Goal: Information Seeking & Learning: Learn about a topic

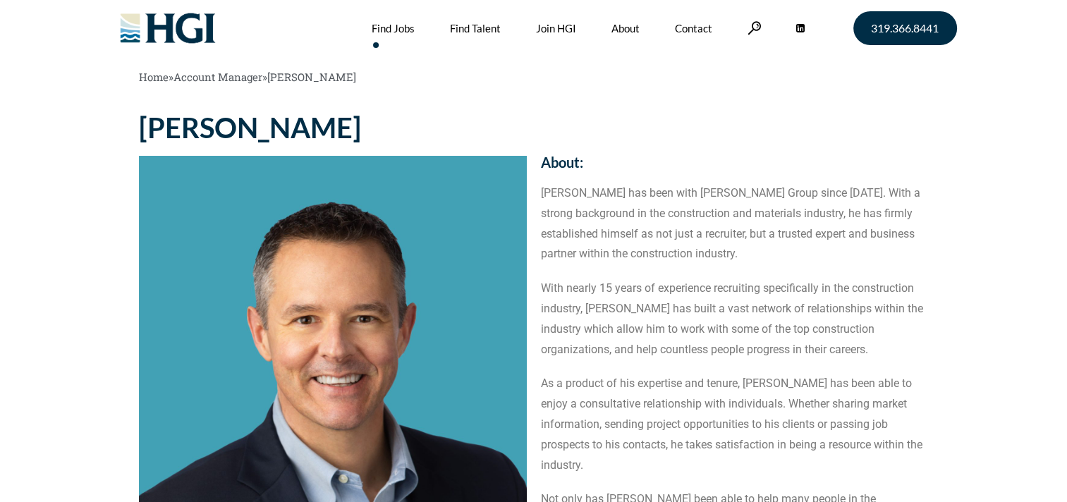
click at [395, 28] on link "Find Jobs" at bounding box center [393, 28] width 43 height 56
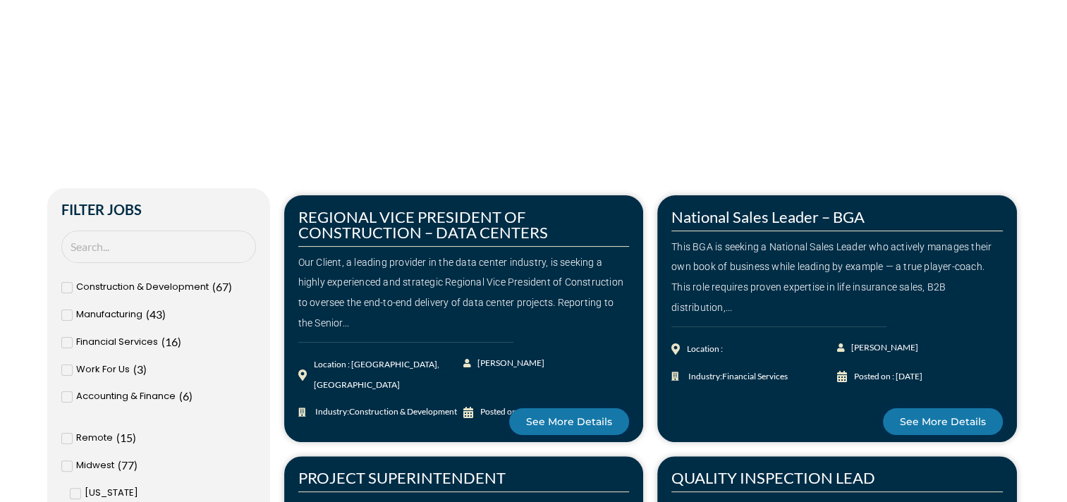
scroll to position [353, 0]
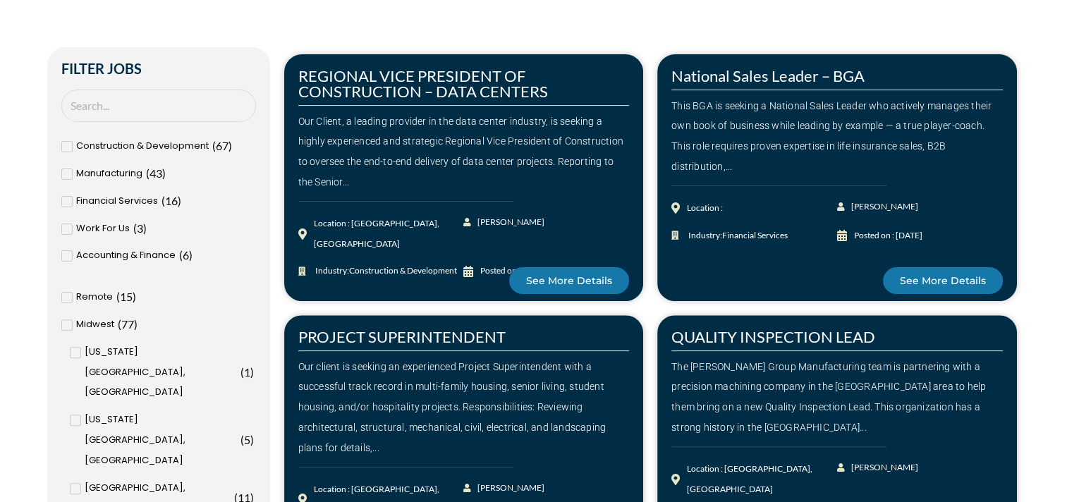
click at [68, 147] on icon at bounding box center [66, 147] width 5 height 8
click at [0, 0] on input "Construction & Development ( 67 )" at bounding box center [0, 0] width 0 height 0
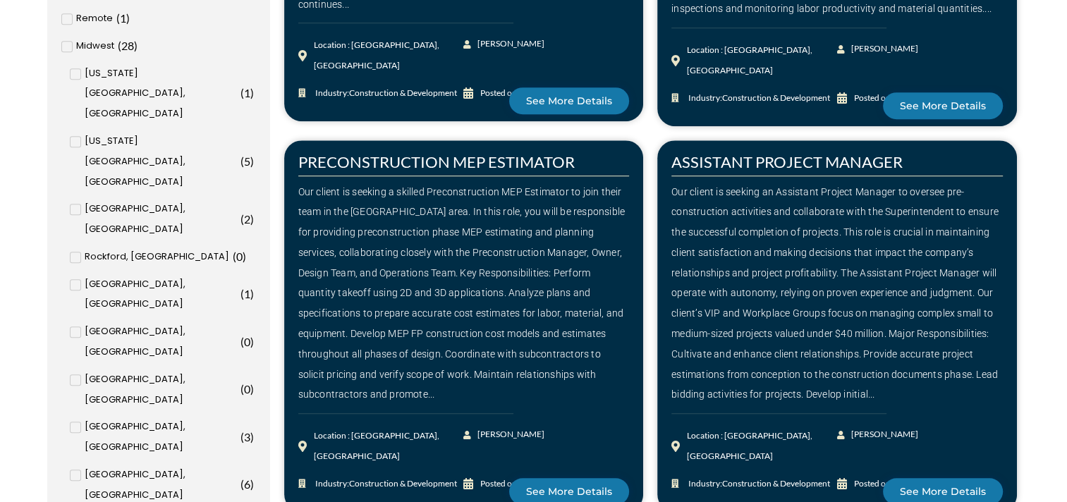
scroll to position [706, 0]
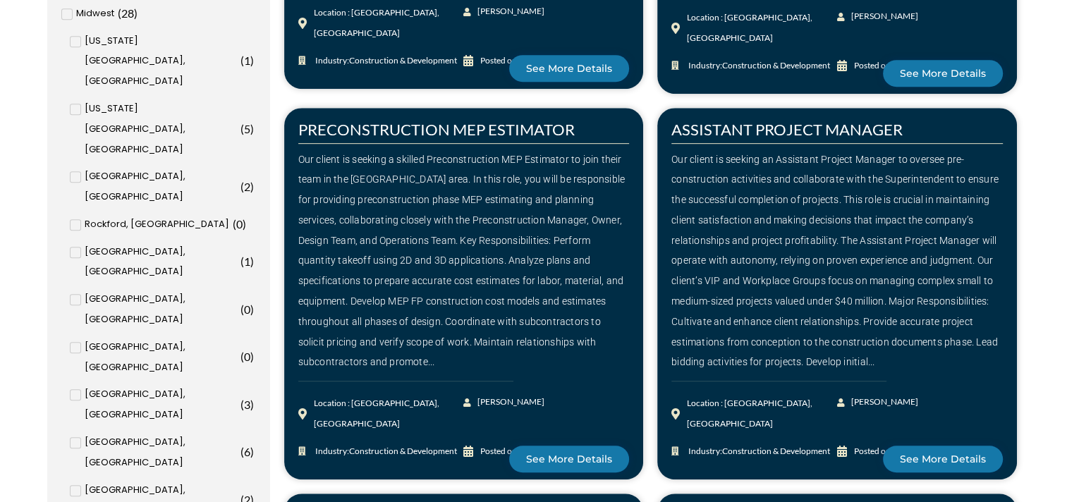
click at [79, 437] on span at bounding box center [75, 442] width 11 height 11
click at [0, 0] on input "[GEOGRAPHIC_DATA], [GEOGRAPHIC_DATA] ( 6 )" at bounding box center [0, 0] width 0 height 0
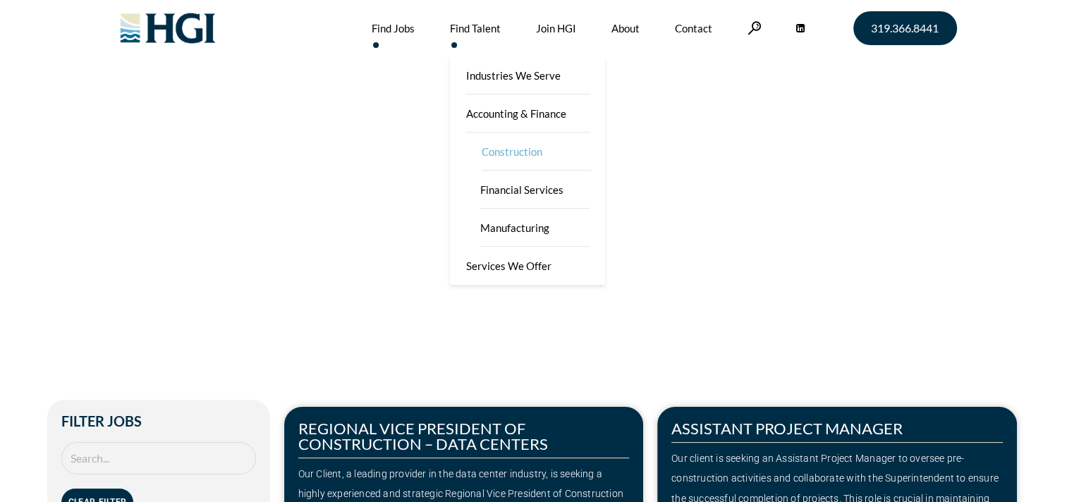
click at [522, 153] on link "Construction" at bounding box center [536, 152] width 141 height 38
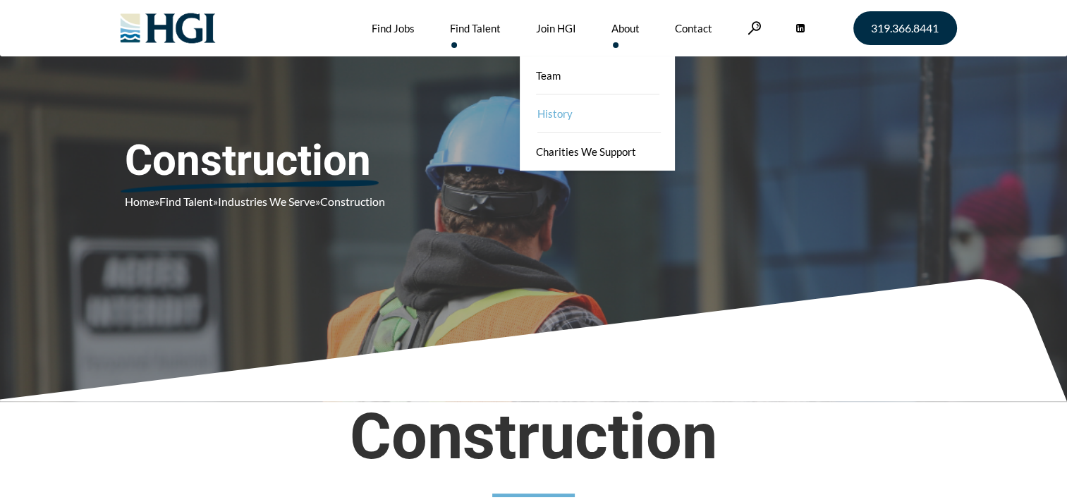
click at [608, 107] on link "History" at bounding box center [598, 114] width 155 height 38
